Goal: Task Accomplishment & Management: Manage account settings

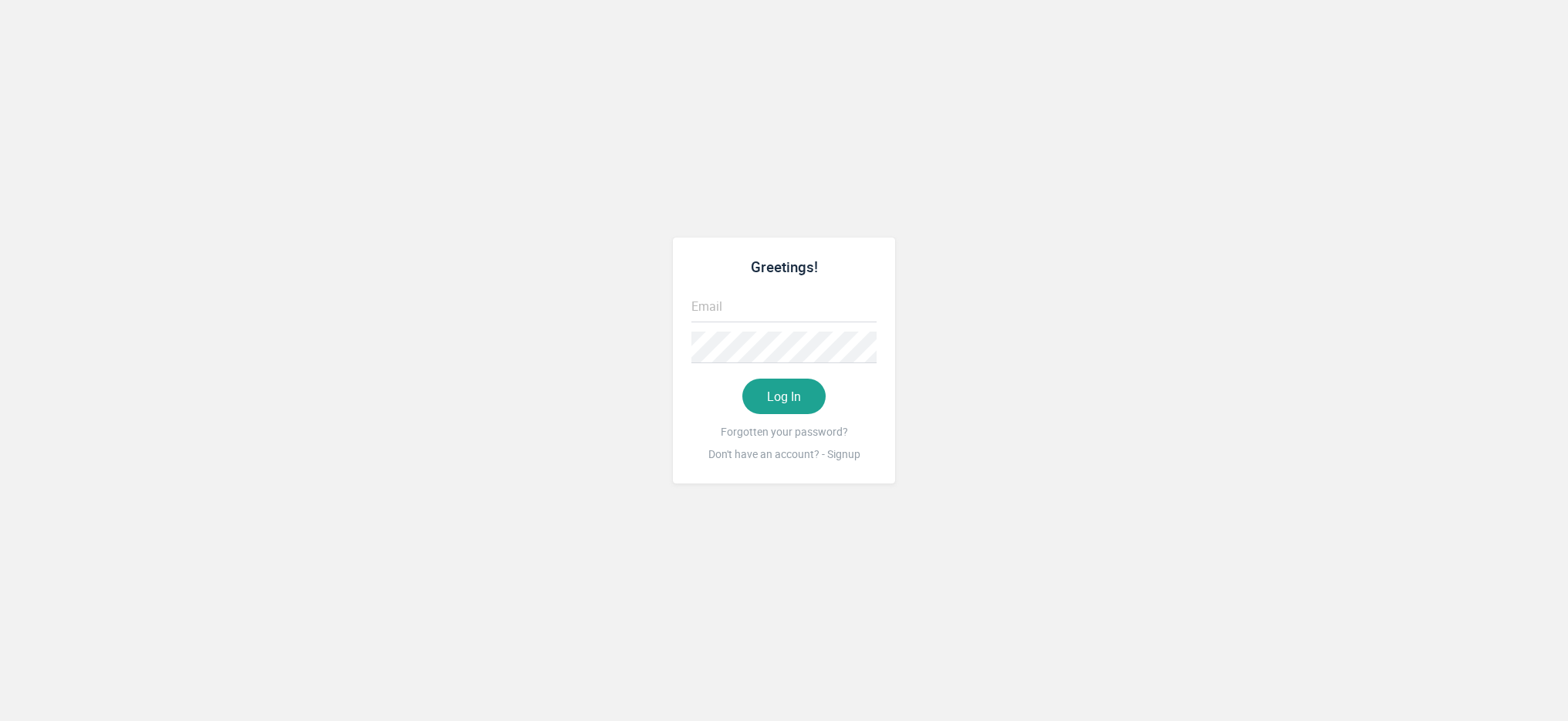
type input "[EMAIL_ADDRESS][DOMAIN_NAME]"
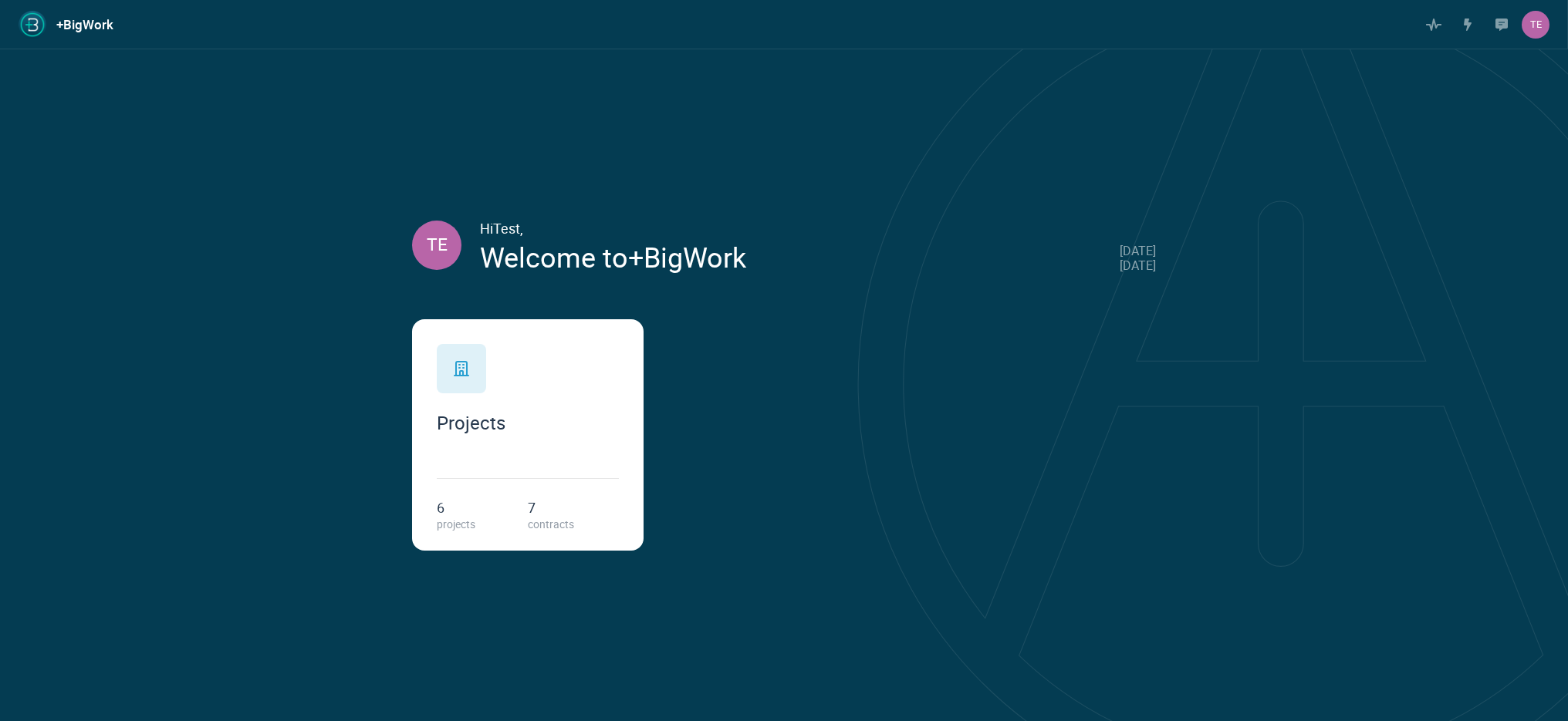
click at [518, 381] on div "Projects" at bounding box center [527, 389] width 182 height 90
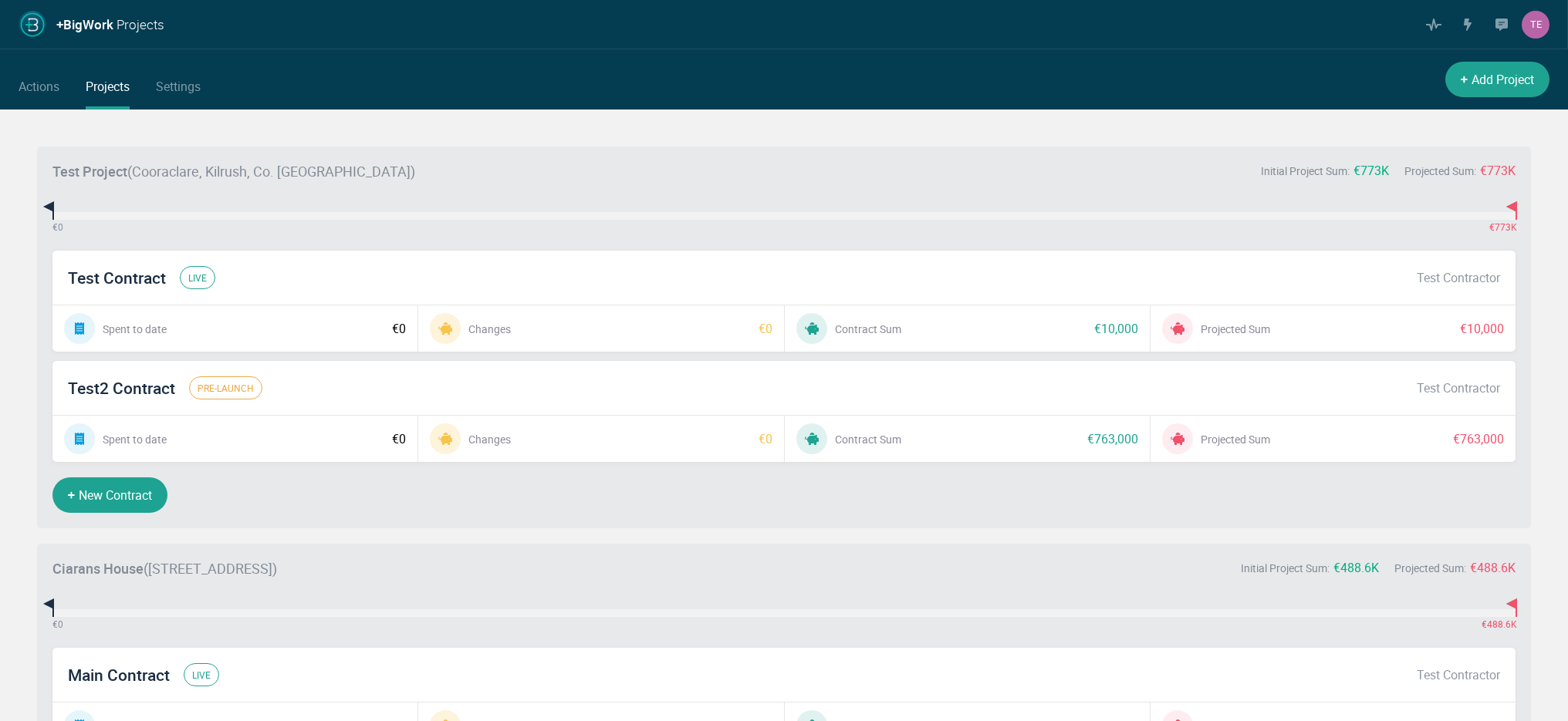
click at [341, 277] on div "Test Contract live Test Contractor" at bounding box center [784, 277] width 1463 height 54
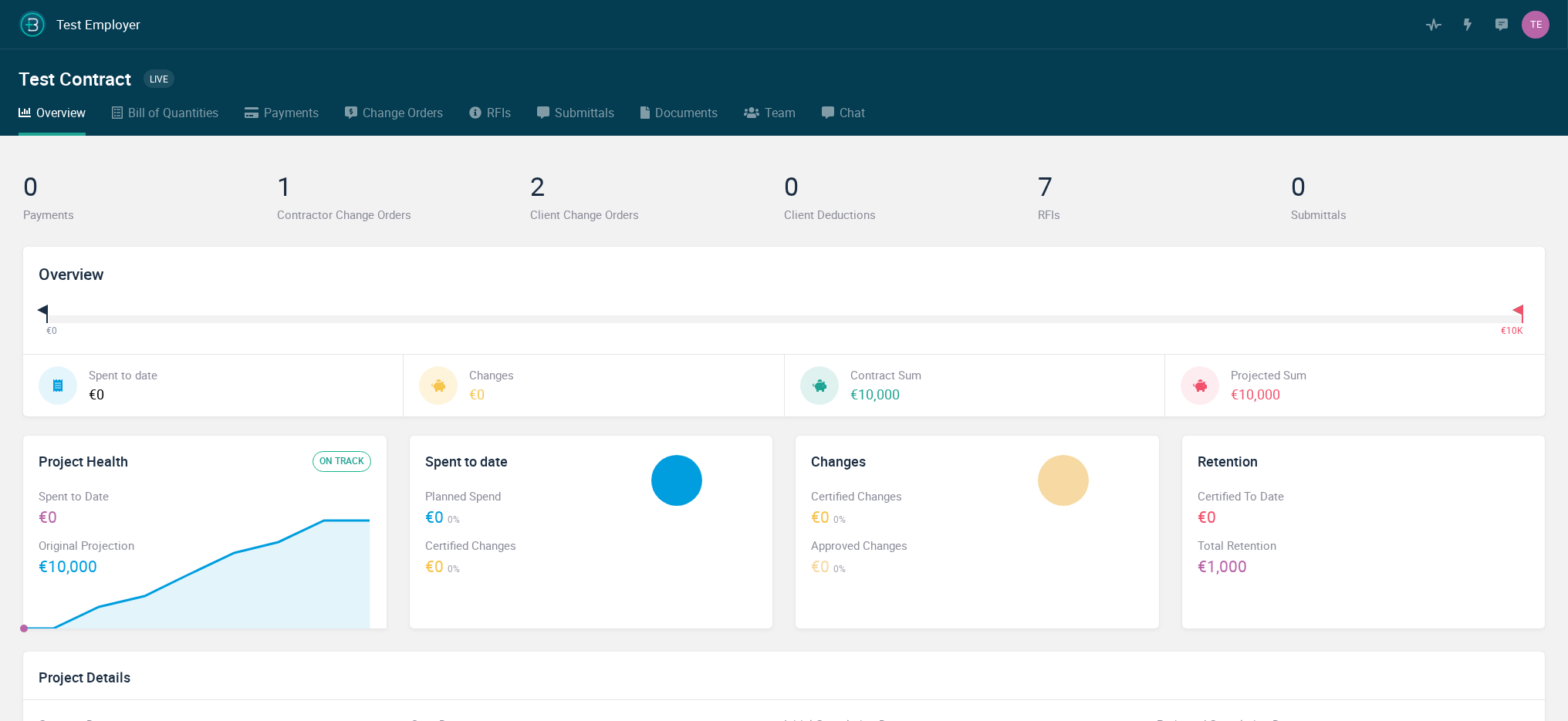
click at [645, 110] on icon at bounding box center [645, 112] width 9 height 12
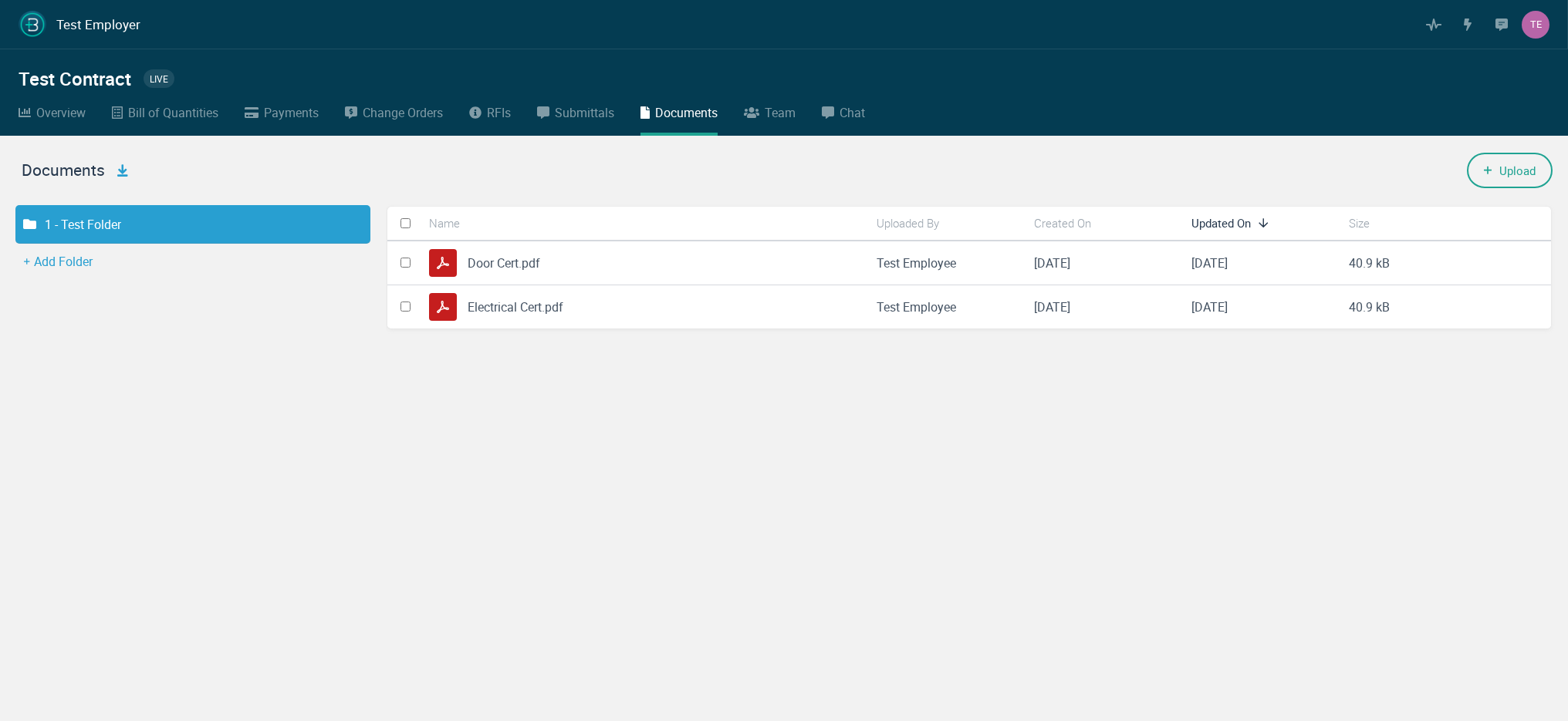
click at [78, 258] on button "Add Folder" at bounding box center [58, 261] width 100 height 36
click at [81, 268] on button "Add Folder" at bounding box center [58, 261] width 100 height 36
click at [53, 19] on link "Test Employer" at bounding box center [79, 25] width 122 height 27
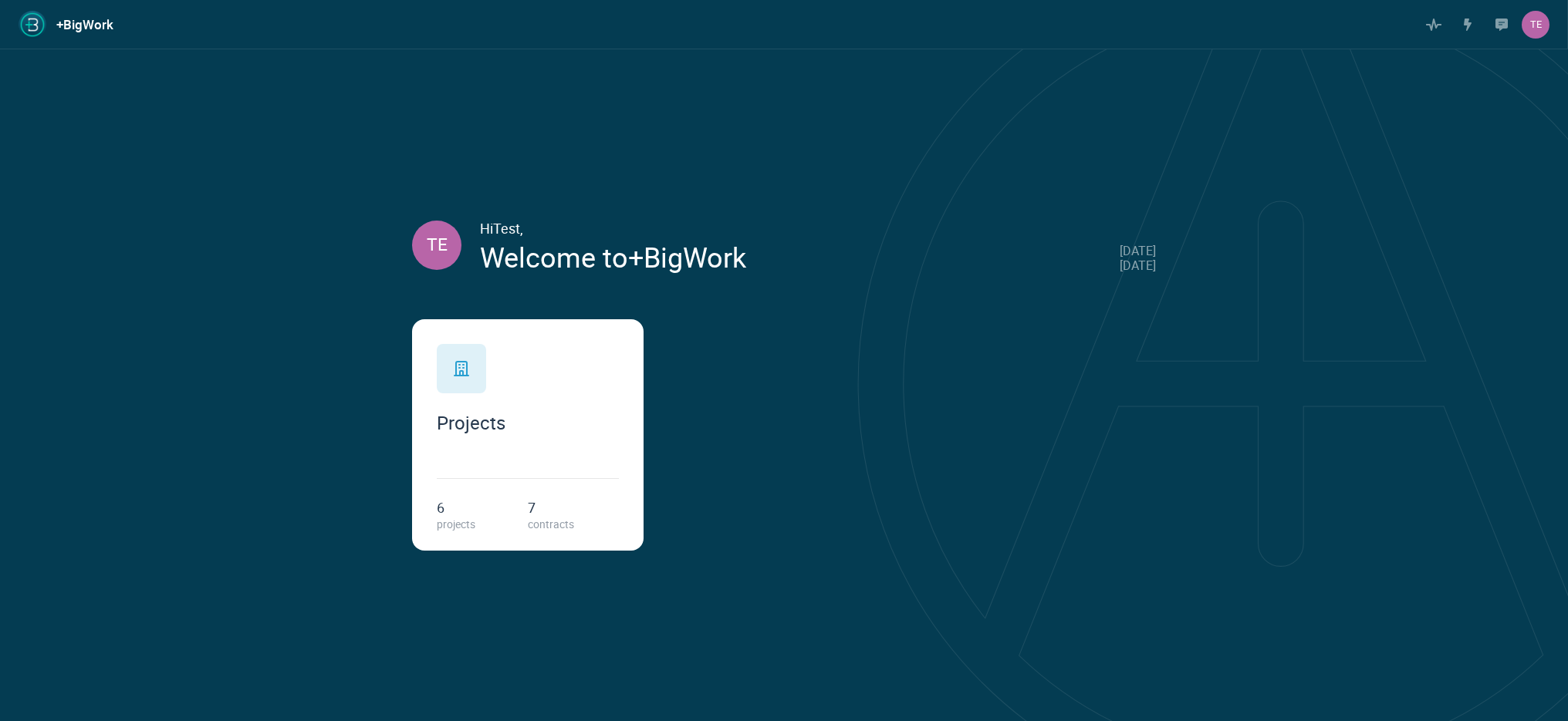
click at [547, 392] on div "Projects" at bounding box center [527, 389] width 182 height 90
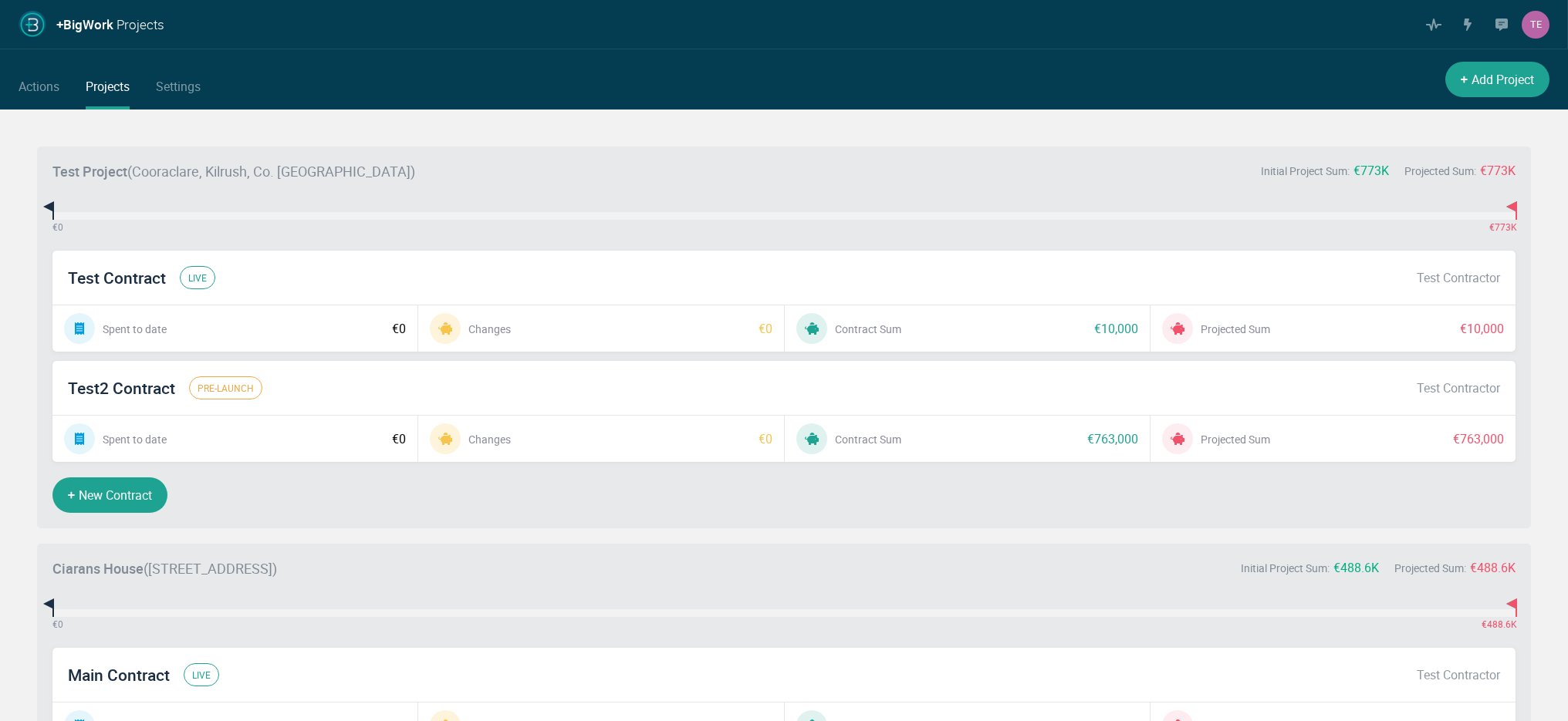
click at [356, 285] on div "Test Contract live Test Contractor" at bounding box center [784, 277] width 1463 height 54
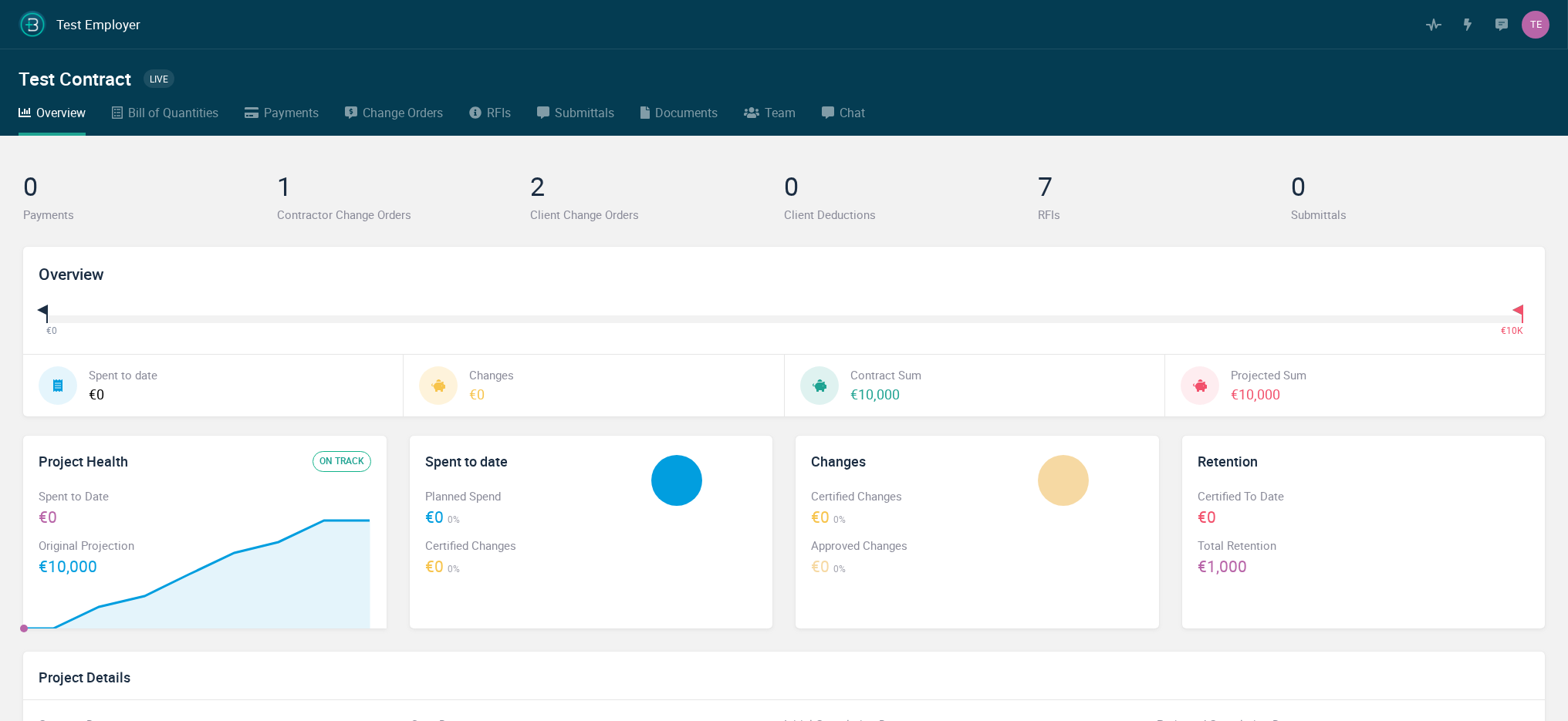
click at [687, 114] on div "Documents" at bounding box center [687, 113] width 62 height 20
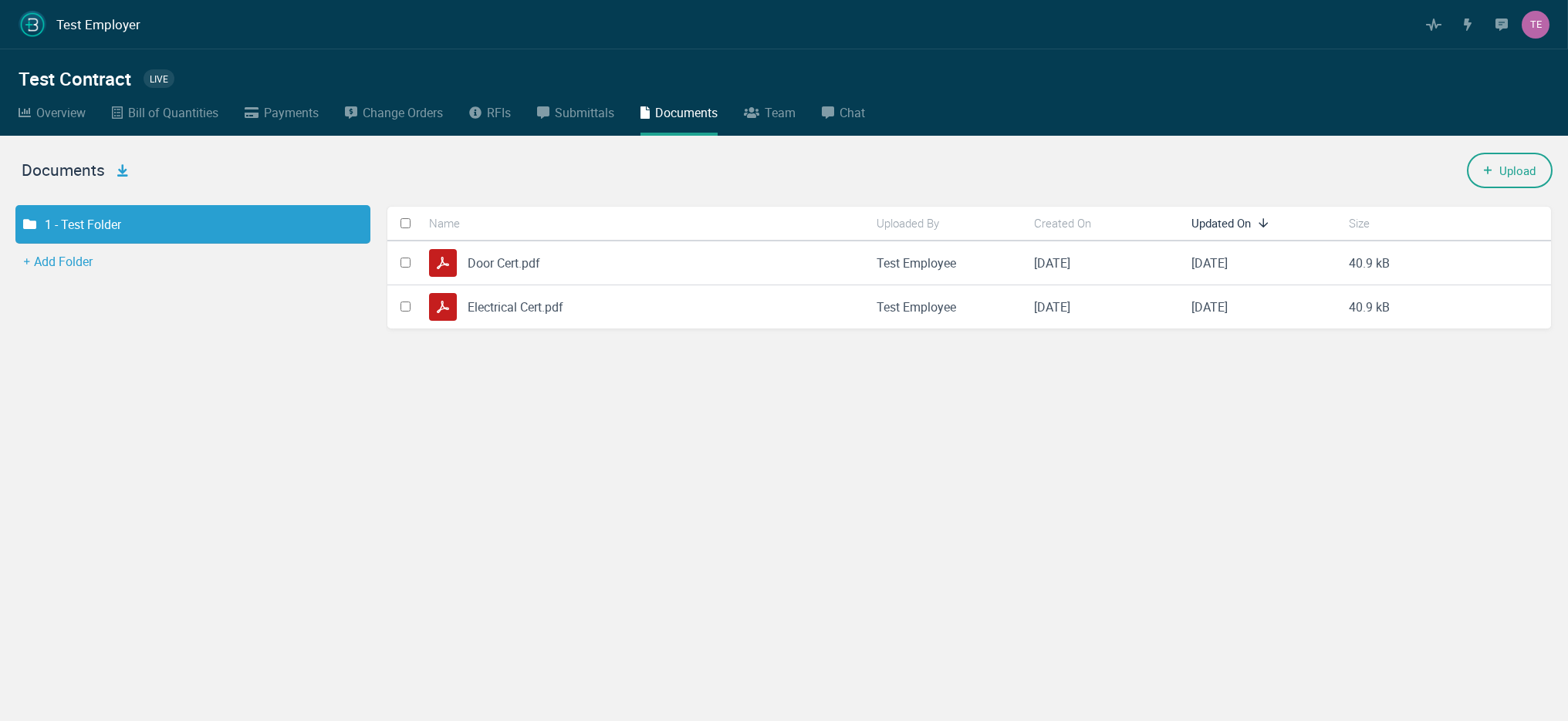
click at [60, 263] on button "Add Folder" at bounding box center [58, 261] width 100 height 36
click at [1538, 178] on div "Upload" at bounding box center [1509, 170] width 86 height 36
drag, startPoint x: 1445, startPoint y: 149, endPoint x: 1545, endPoint y: 184, distance: 105.9
click at [1545, 184] on div "Upload" at bounding box center [968, 170] width 1167 height 70
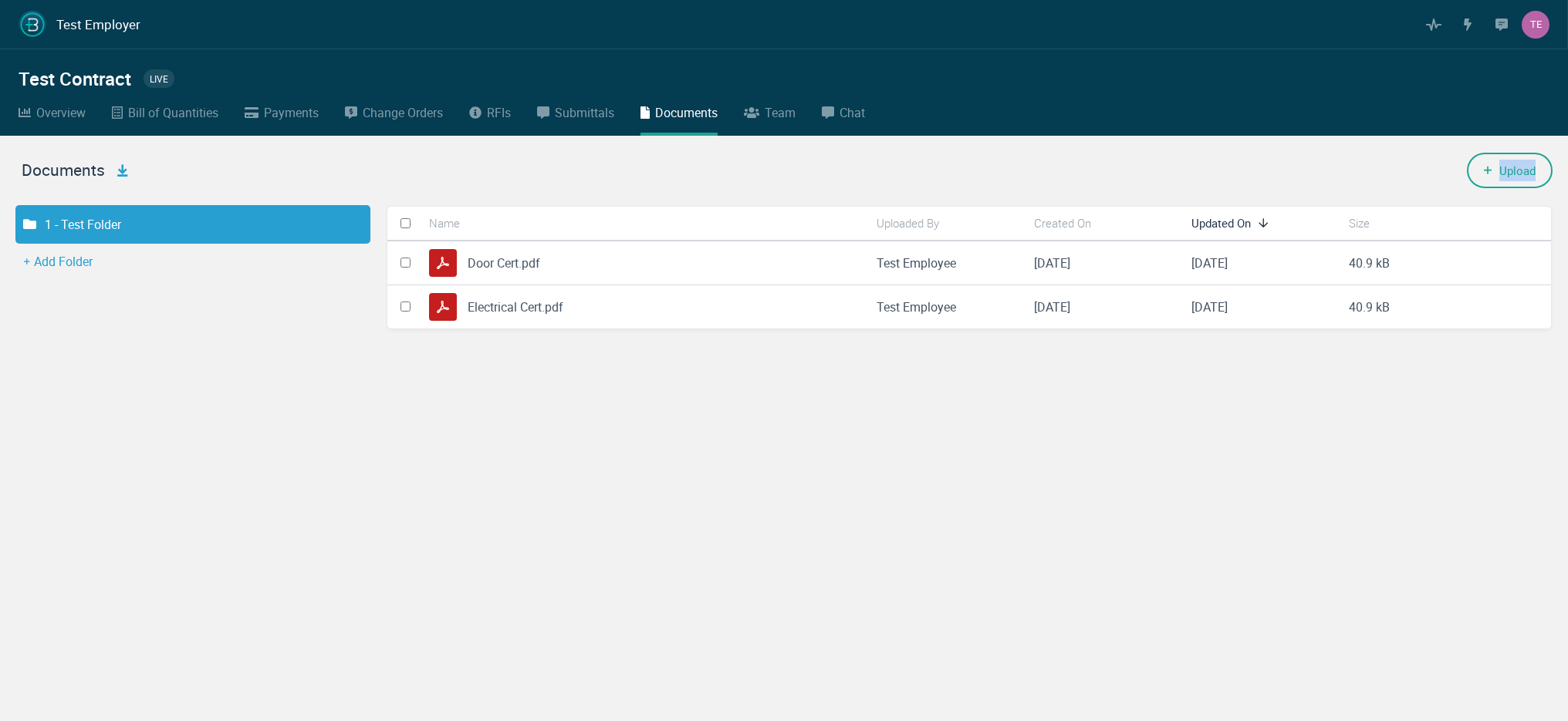
click at [76, 273] on button "Add Folder" at bounding box center [58, 261] width 100 height 36
click at [83, 263] on button "Add Folder" at bounding box center [58, 261] width 100 height 36
click at [87, 265] on button "Add Folder" at bounding box center [58, 261] width 100 height 36
click at [354, 225] on icon "button" at bounding box center [347, 223] width 16 height 16
click at [351, 223] on icon "button" at bounding box center [348, 223] width 13 height 3
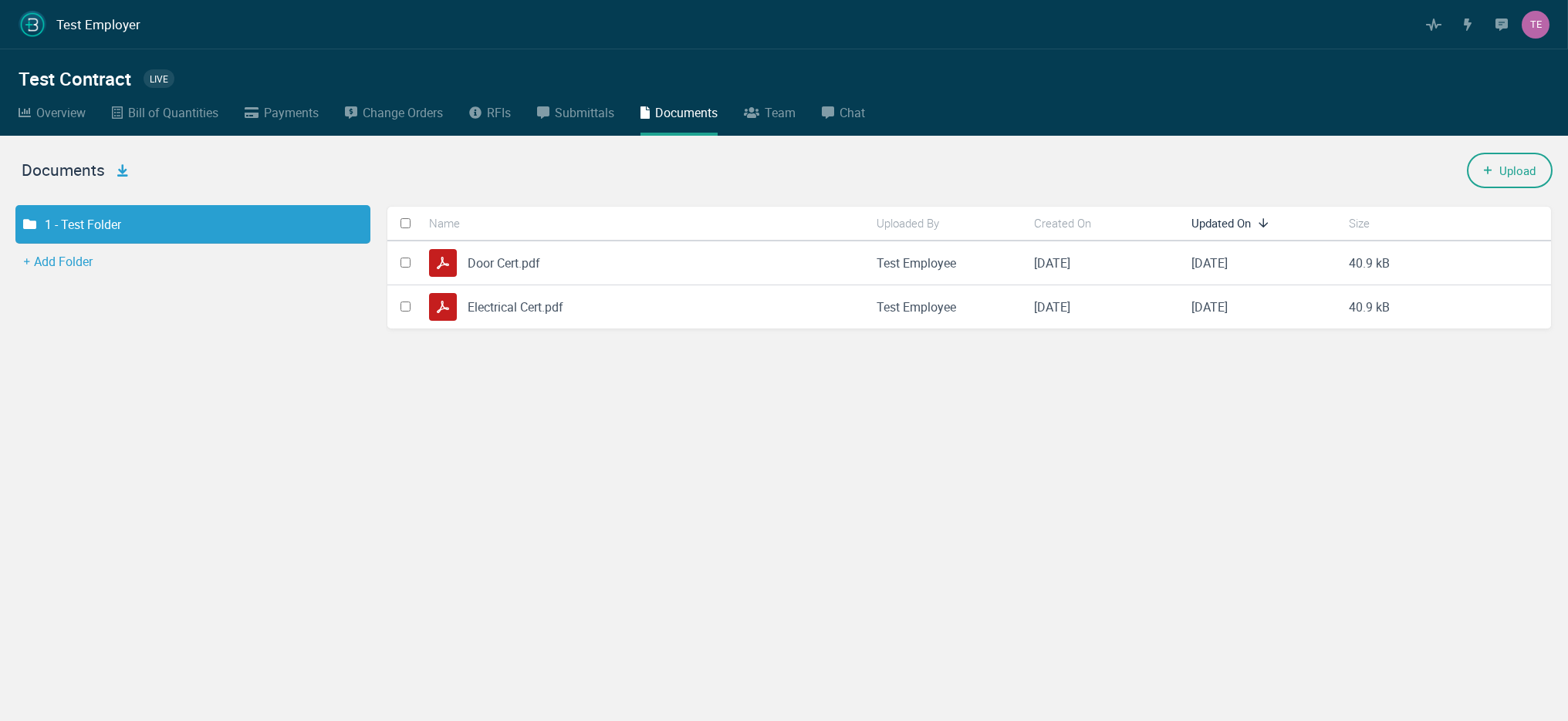
click at [135, 264] on div "Documents 1 - Test Folder Add Folder" at bounding box center [192, 207] width 385 height 144
